Goal: Task Accomplishment & Management: Complete application form

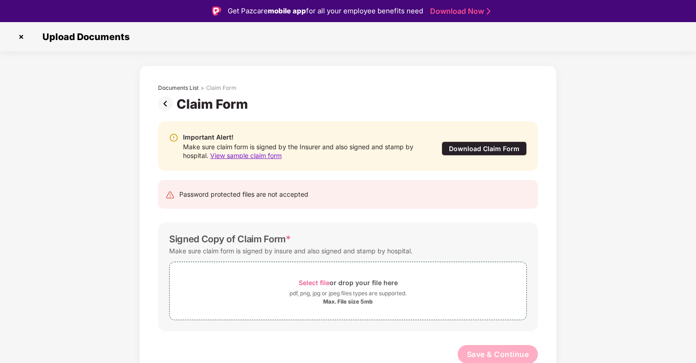
scroll to position [2, 0]
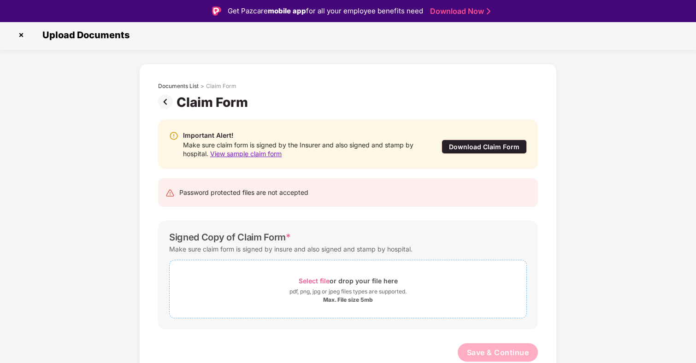
click at [312, 282] on span "Select file" at bounding box center [314, 281] width 31 height 8
click at [323, 279] on span "Select file" at bounding box center [314, 281] width 31 height 8
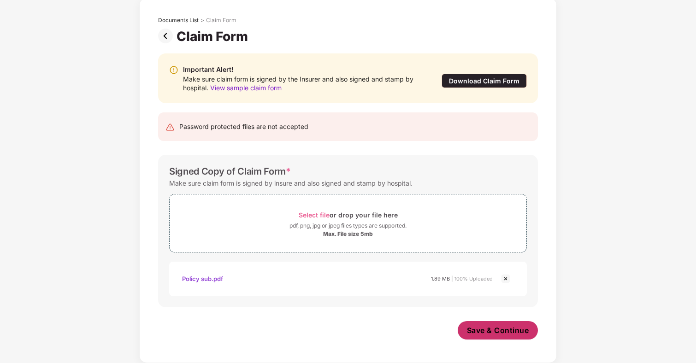
scroll to position [46, 0]
click at [494, 331] on span "Save & Continue" at bounding box center [498, 330] width 62 height 10
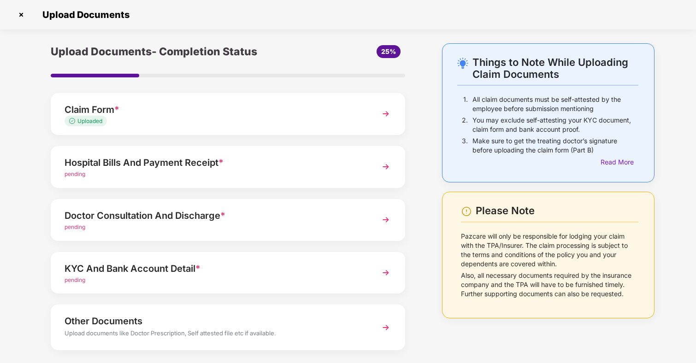
click at [367, 170] on div "Hospital Bills And Payment Receipt * pending" at bounding box center [228, 167] width 354 height 42
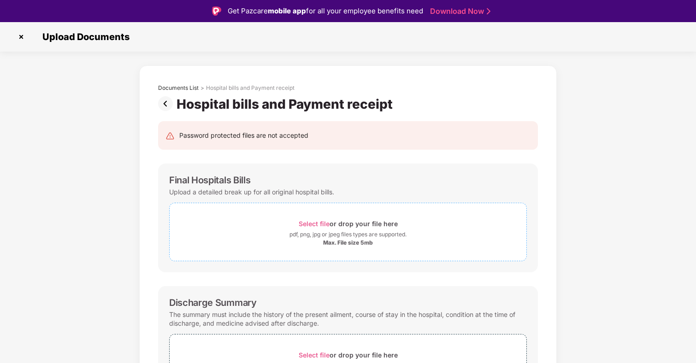
click at [313, 224] on span "Select file" at bounding box center [314, 224] width 31 height 8
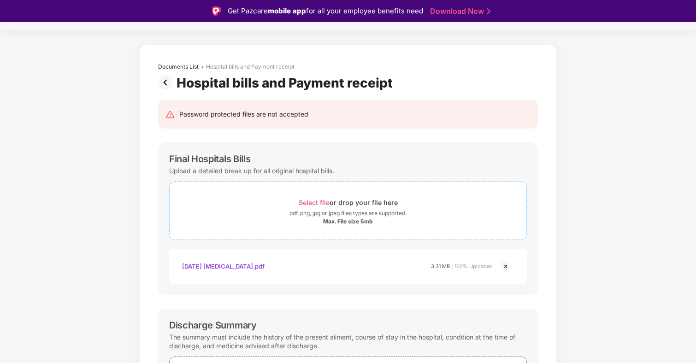
scroll to position [22, 0]
click at [312, 201] on span "Select file" at bounding box center [314, 202] width 31 height 8
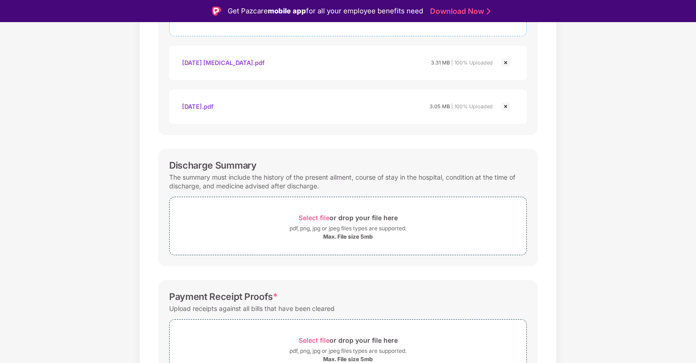
scroll to position [253, 0]
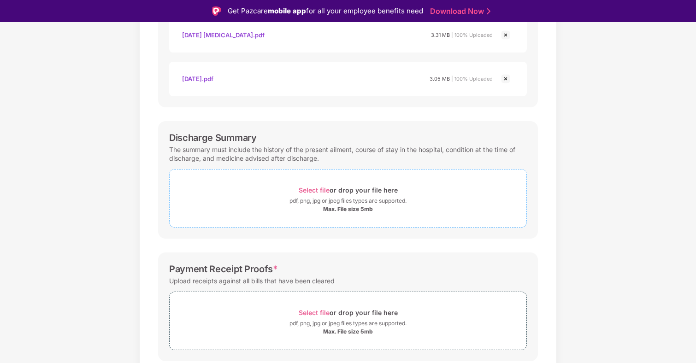
click at [316, 188] on span "Select file" at bounding box center [314, 190] width 31 height 8
click at [312, 189] on span "Select file" at bounding box center [314, 190] width 31 height 8
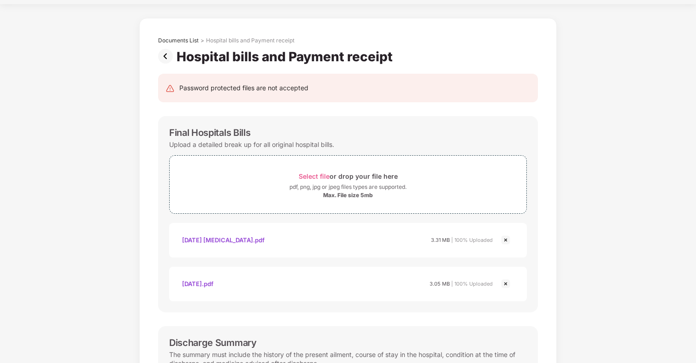
scroll to position [328, 0]
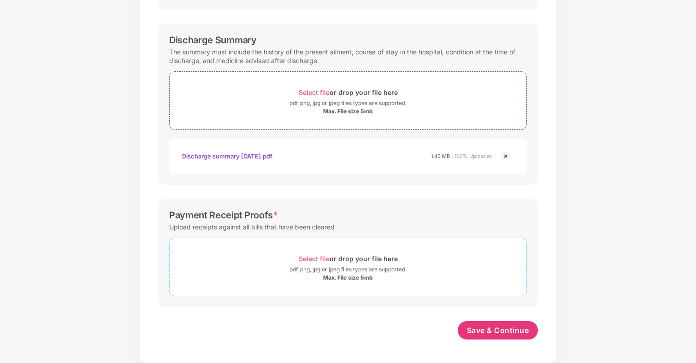
click at [313, 258] on span "Select file" at bounding box center [314, 259] width 31 height 8
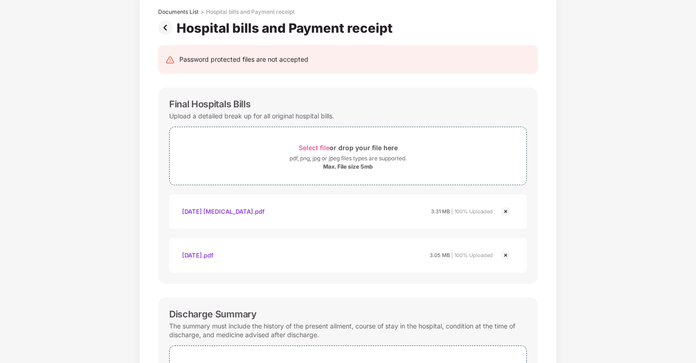
scroll to position [24, 0]
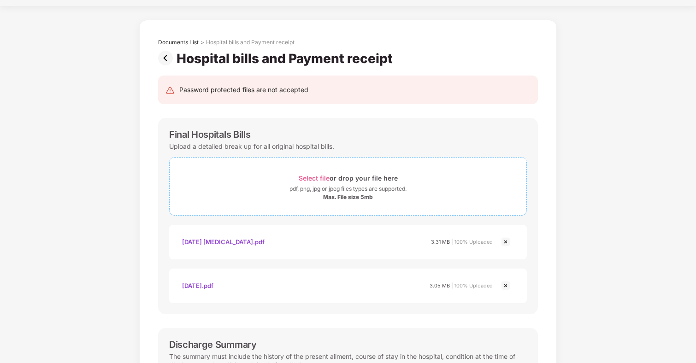
click at [316, 176] on span "Select file" at bounding box center [314, 178] width 31 height 8
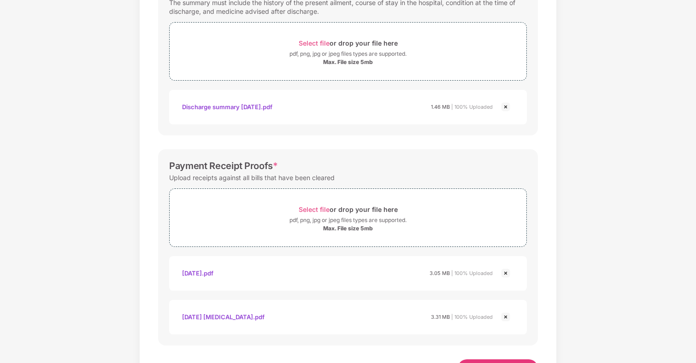
scroll to position [459, 0]
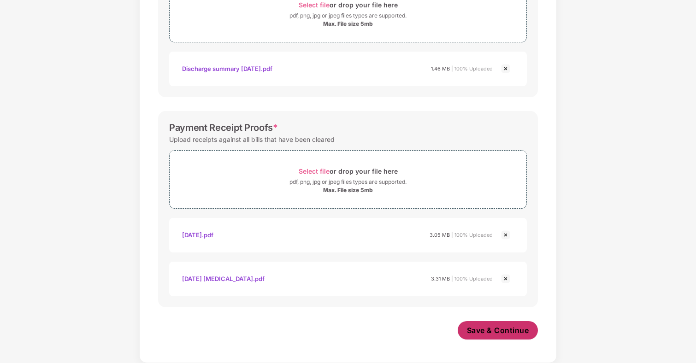
click at [475, 331] on span "Save & Continue" at bounding box center [498, 330] width 62 height 10
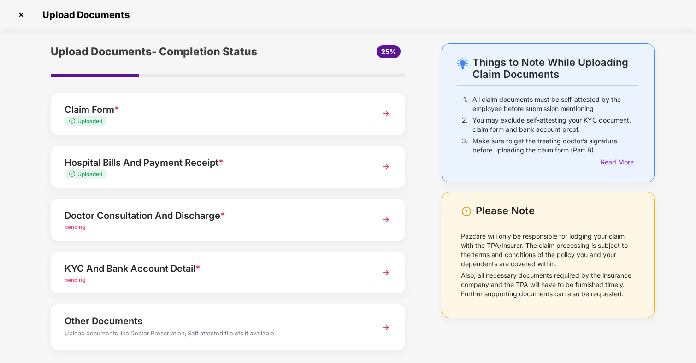
click at [282, 219] on div "Doctor Consultation And Discharge *" at bounding box center [215, 215] width 300 height 15
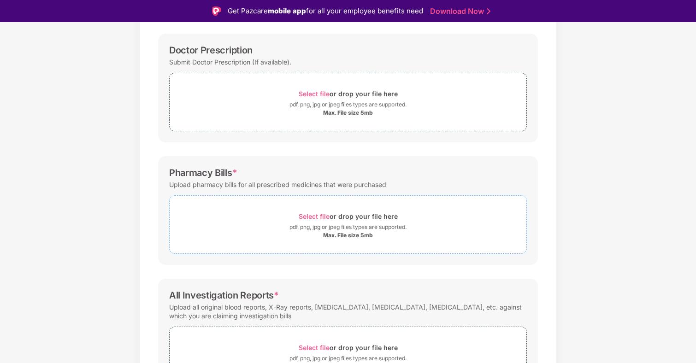
scroll to position [197, 0]
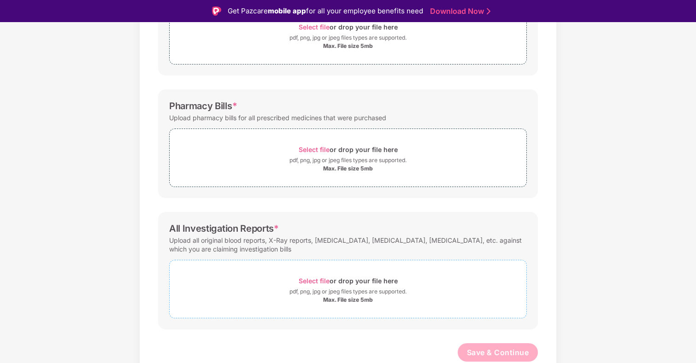
click at [316, 282] on span "Select file" at bounding box center [314, 281] width 31 height 8
click at [318, 279] on span "Select file" at bounding box center [314, 281] width 31 height 8
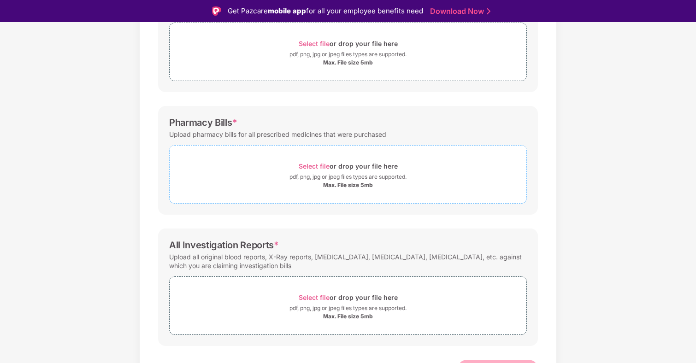
scroll to position [183, 0]
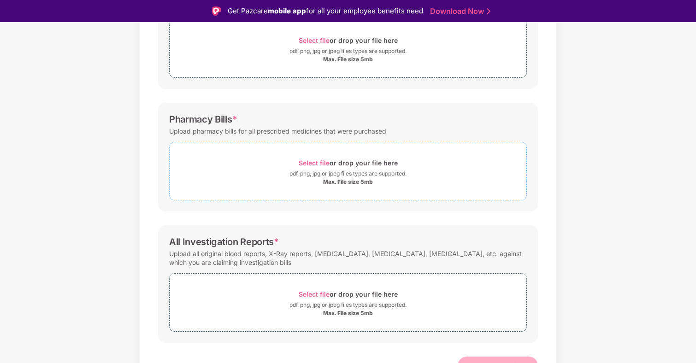
click at [321, 165] on span "Select file" at bounding box center [314, 163] width 31 height 8
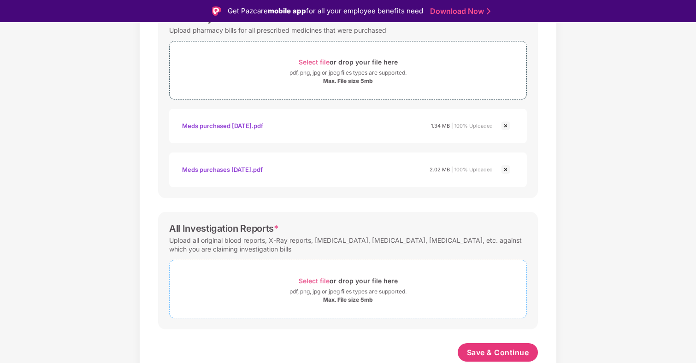
scroll to position [22, 0]
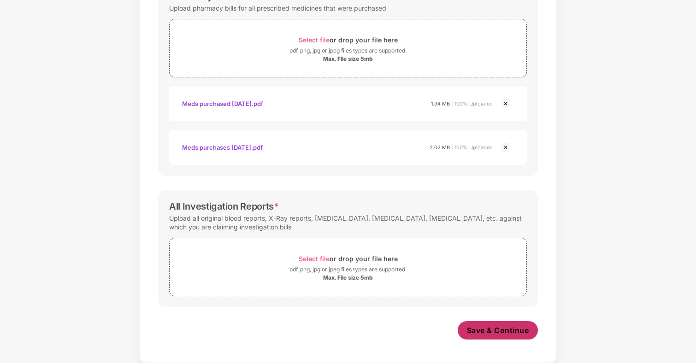
click at [507, 336] on button "Save & Continue" at bounding box center [498, 330] width 81 height 18
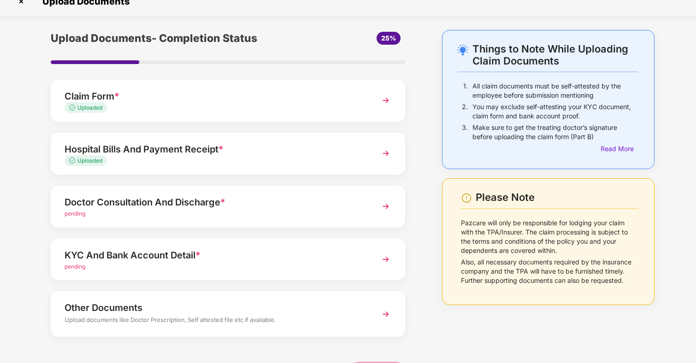
scroll to position [14, 0]
click at [175, 208] on div "Doctor Consultation And Discharge *" at bounding box center [215, 201] width 300 height 15
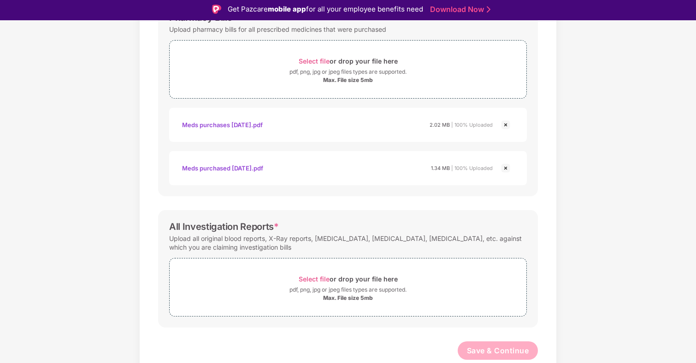
scroll to position [22, 0]
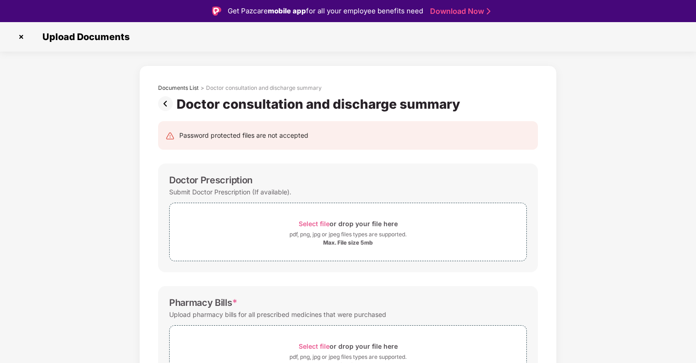
scroll to position [22, 0]
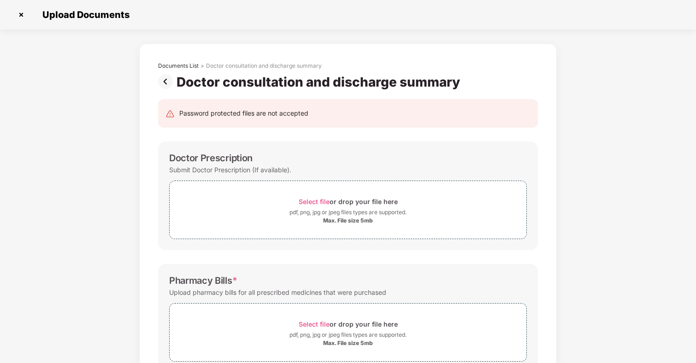
click at [170, 81] on img at bounding box center [167, 81] width 18 height 15
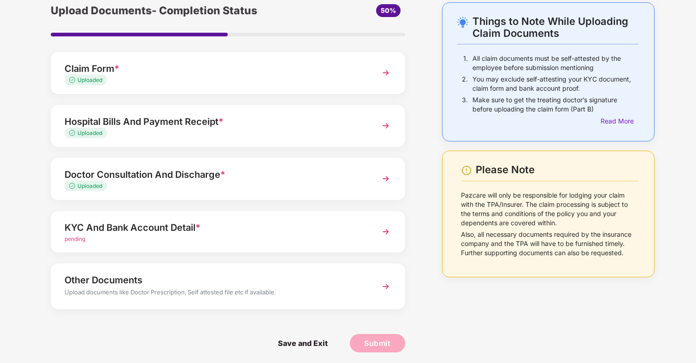
scroll to position [43, 0]
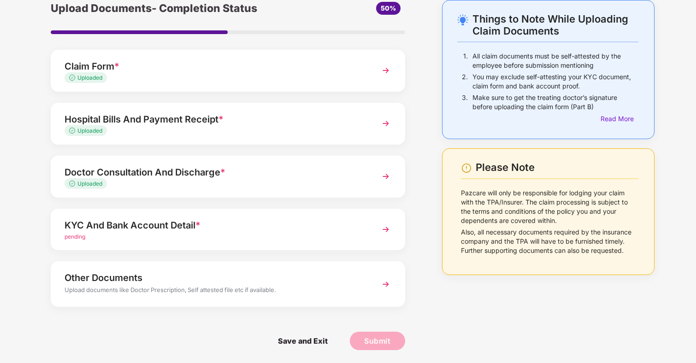
click at [252, 233] on div "pending" at bounding box center [215, 237] width 300 height 9
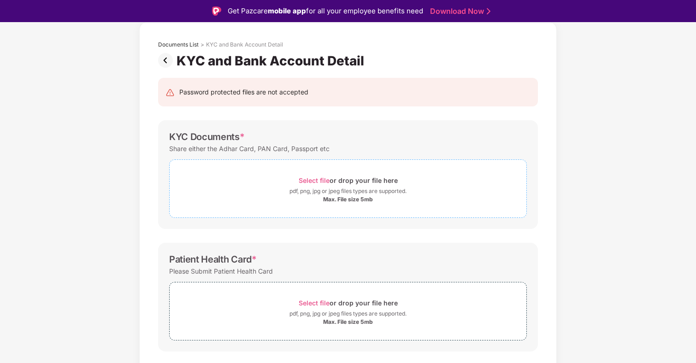
click at [318, 179] on span "Select file" at bounding box center [314, 181] width 31 height 8
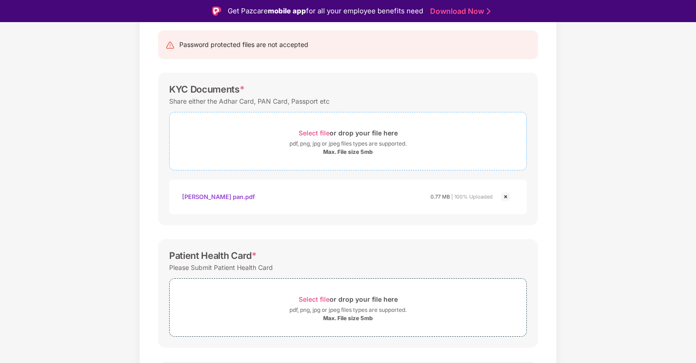
scroll to position [88, 0]
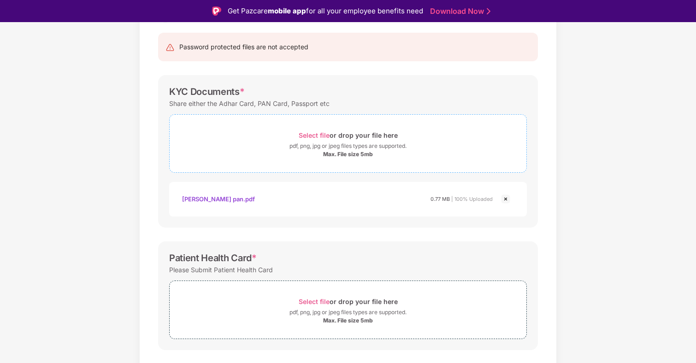
click at [328, 137] on span "Select file" at bounding box center [314, 135] width 31 height 8
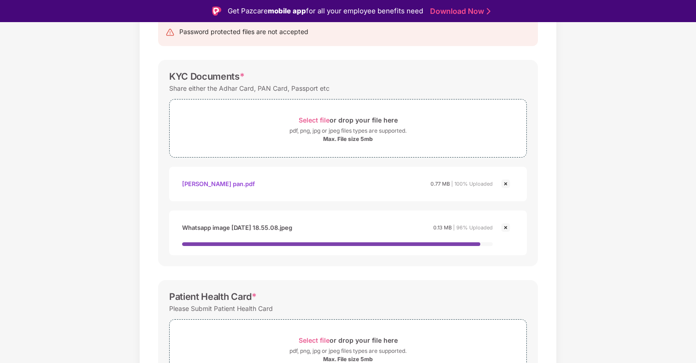
scroll to position [104, 0]
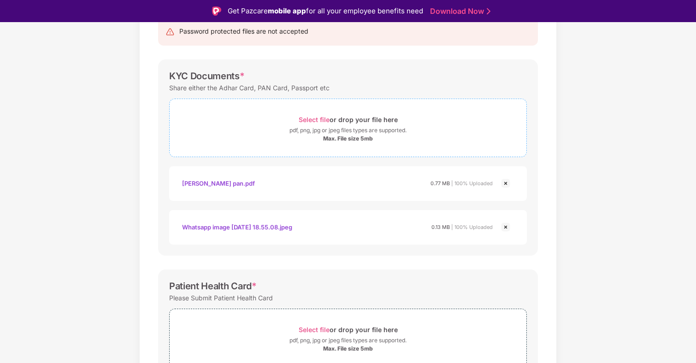
click at [320, 118] on span "Select file" at bounding box center [314, 120] width 31 height 8
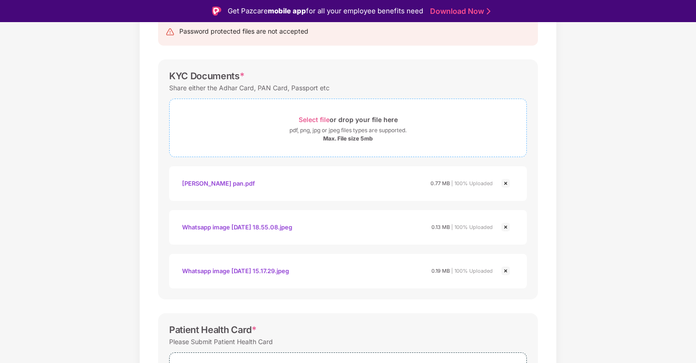
click at [317, 121] on span "Select file" at bounding box center [314, 120] width 31 height 8
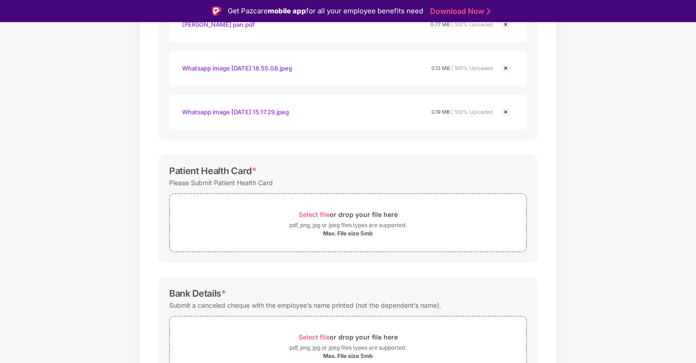
scroll to position [264, 0]
click at [322, 210] on span "Select file" at bounding box center [314, 214] width 31 height 8
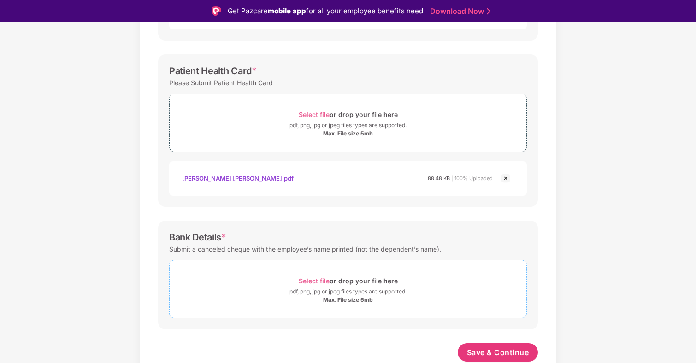
scroll to position [363, 0]
click at [316, 109] on div "Select file or drop your file here" at bounding box center [348, 114] width 99 height 12
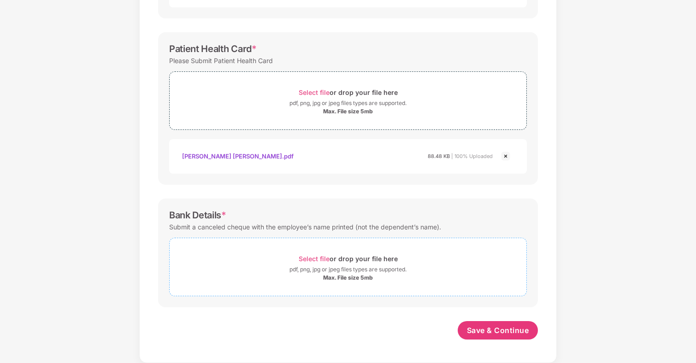
click at [318, 258] on span "Select file" at bounding box center [314, 259] width 31 height 8
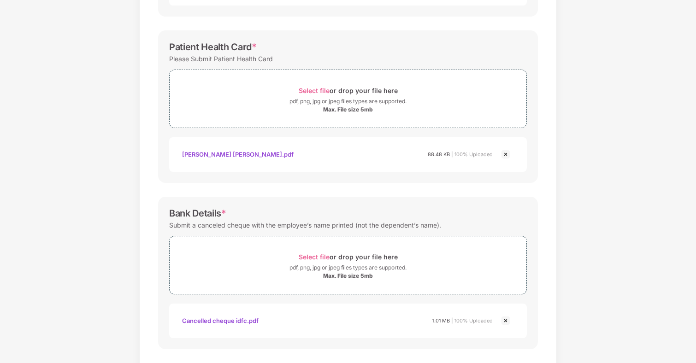
scroll to position [407, 0]
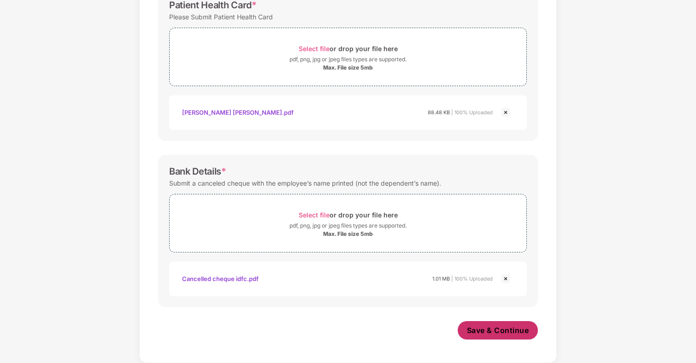
click at [502, 332] on span "Save & Continue" at bounding box center [498, 330] width 62 height 10
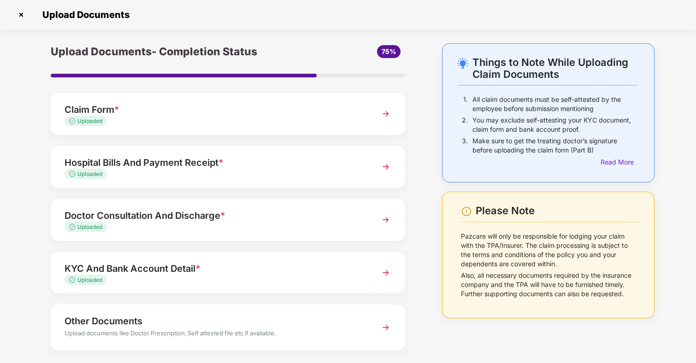
scroll to position [44, 0]
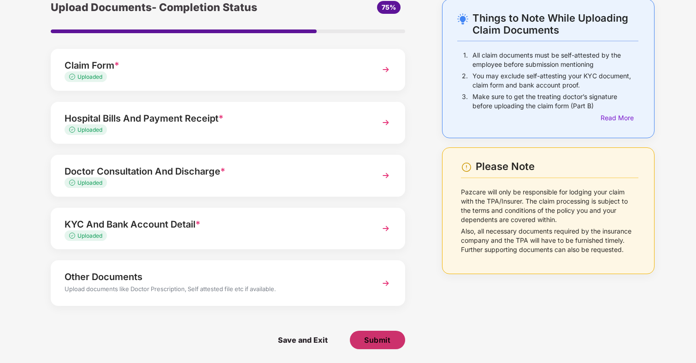
click at [372, 341] on span "Submit" at bounding box center [377, 340] width 26 height 10
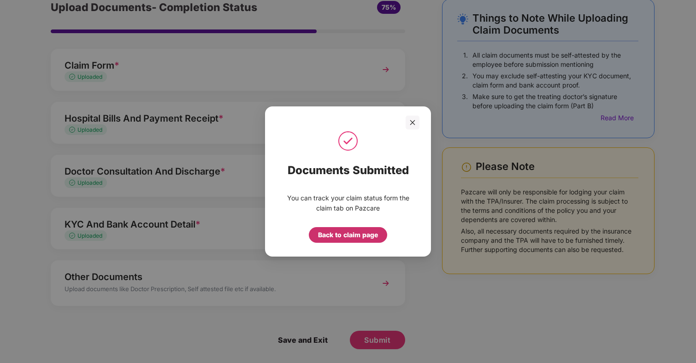
click at [336, 235] on div "Back to claim page" at bounding box center [348, 235] width 60 height 10
